Goal: Navigation & Orientation: Understand site structure

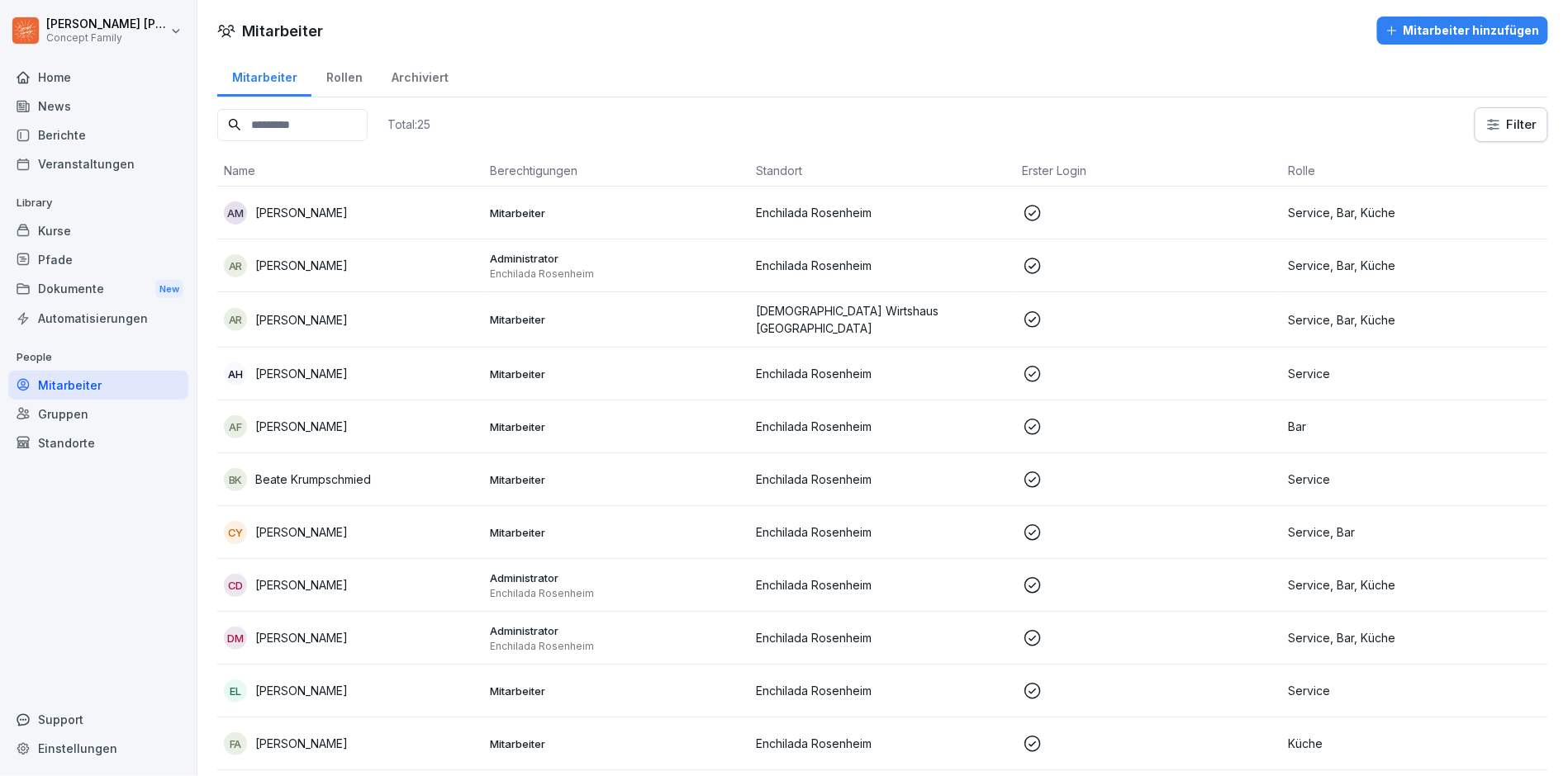
click at [43, 61] on div at bounding box center [98, 57] width 180 height 10
click at [63, 74] on div "Home" at bounding box center [98, 77] width 180 height 29
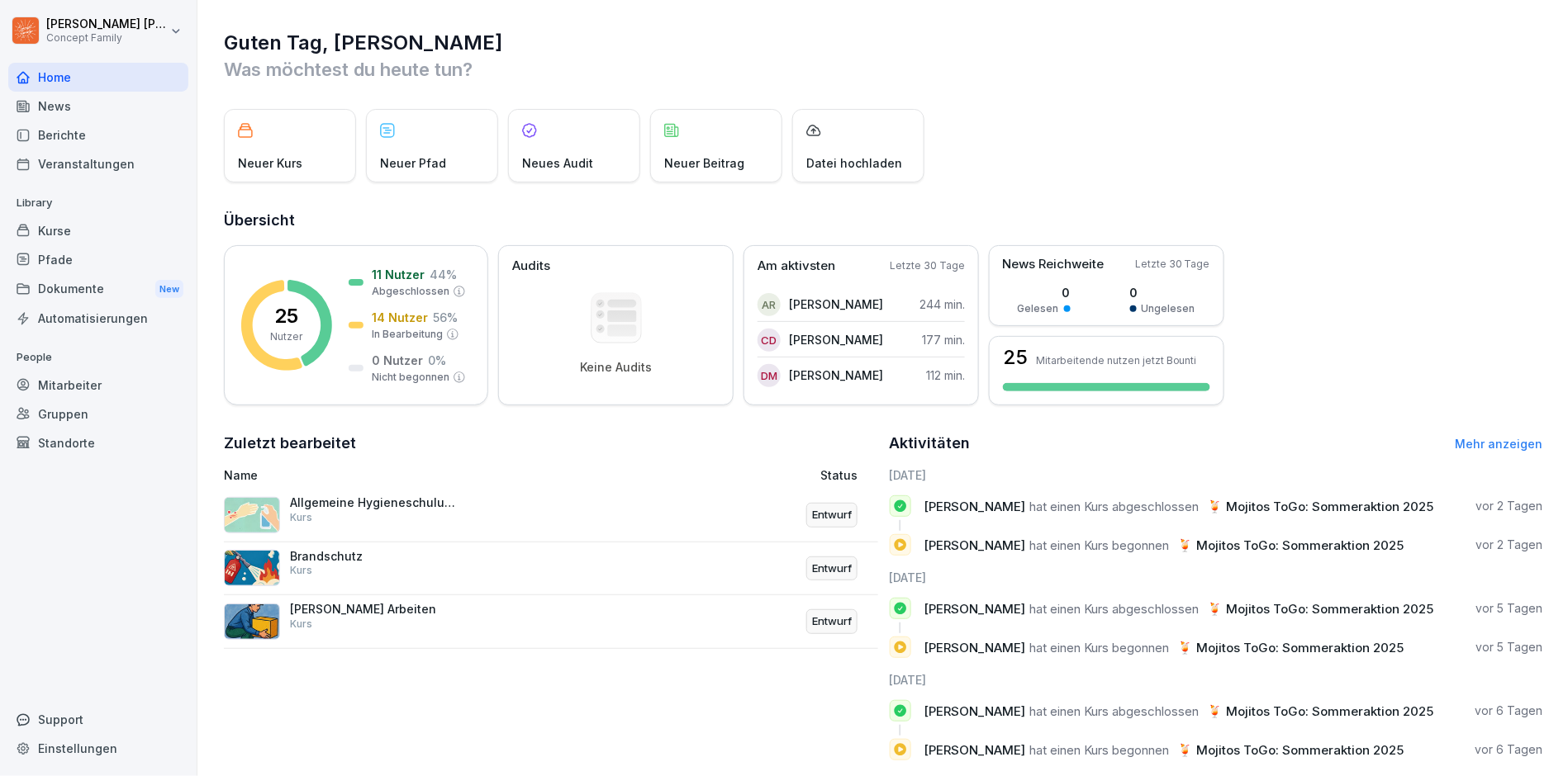
click at [96, 100] on div "News" at bounding box center [98, 106] width 180 height 29
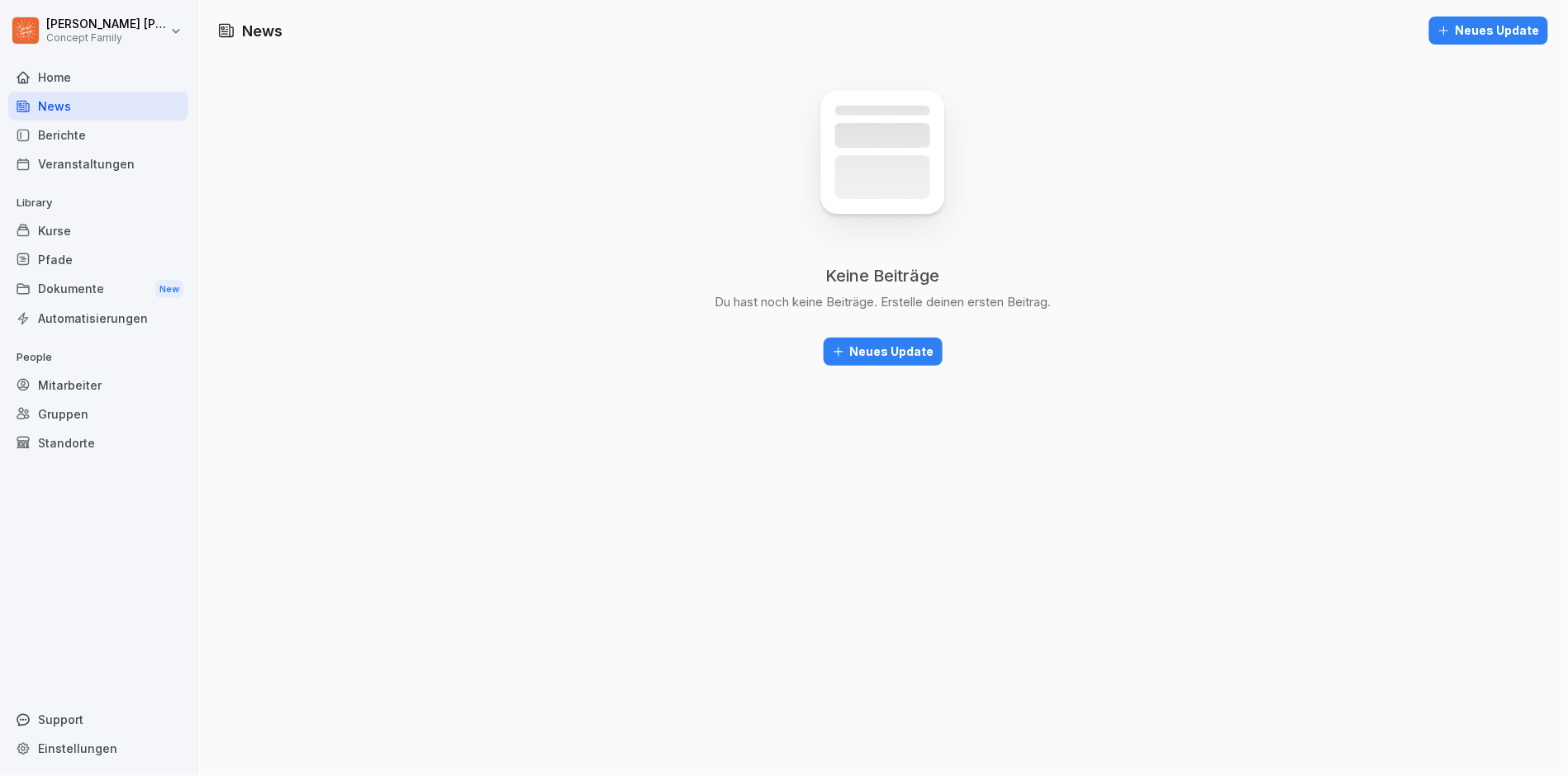
click at [96, 139] on div "Berichte" at bounding box center [98, 135] width 180 height 29
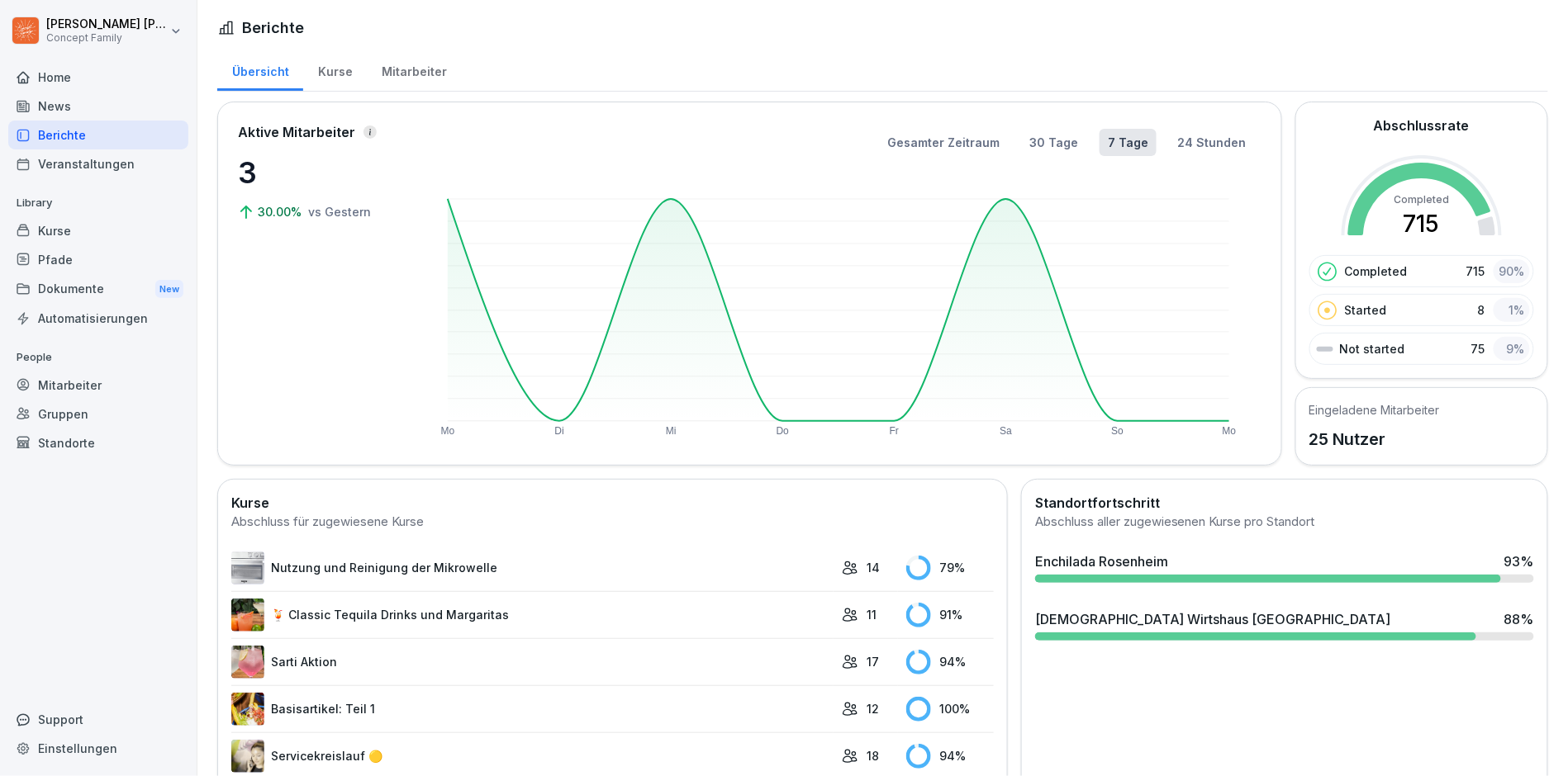
click at [321, 73] on div "Kurse" at bounding box center [334, 70] width 64 height 42
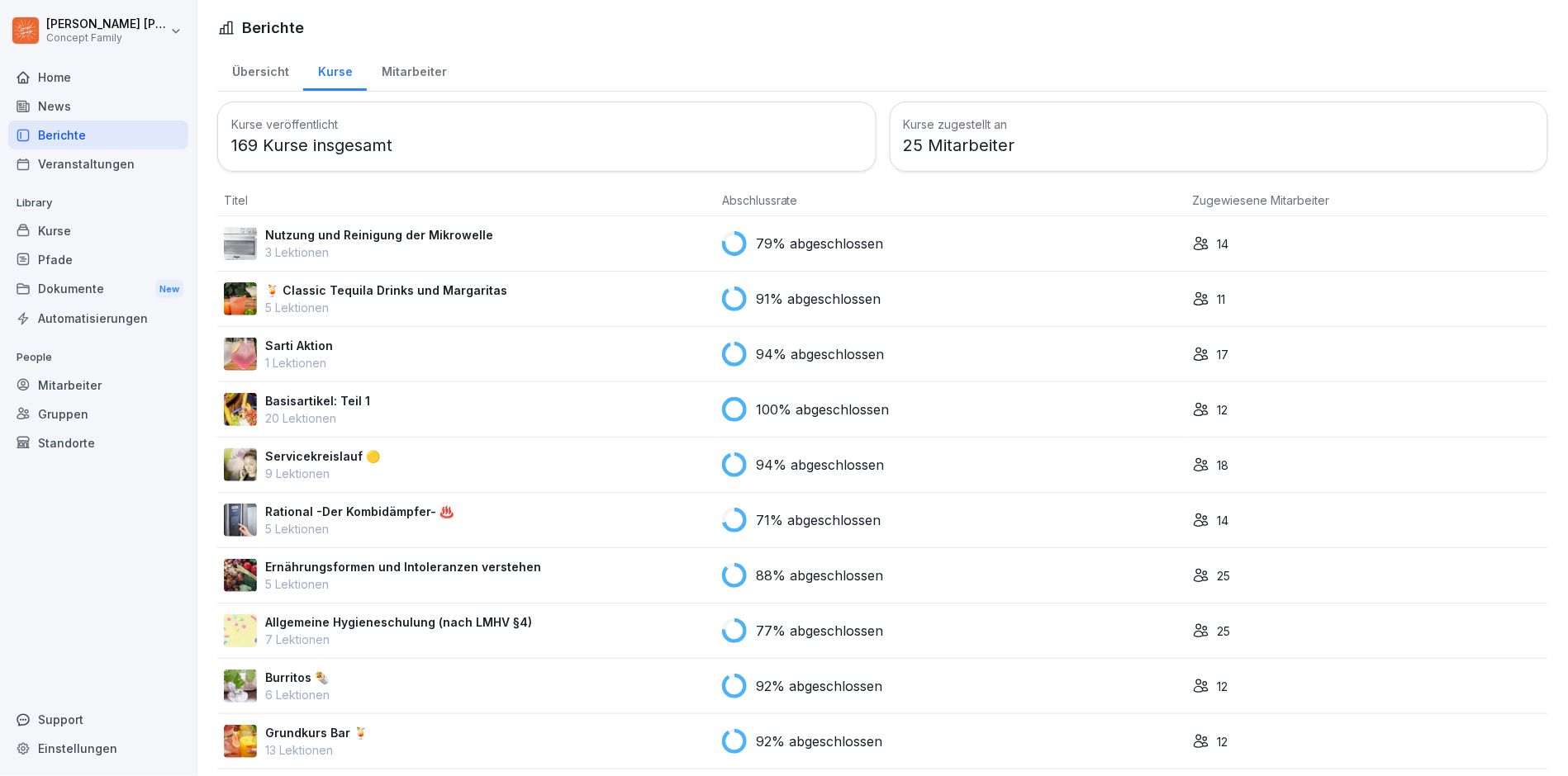
click at [401, 73] on div "Mitarbeiter" at bounding box center [414, 70] width 94 height 42
